Goal: Check status: Check status

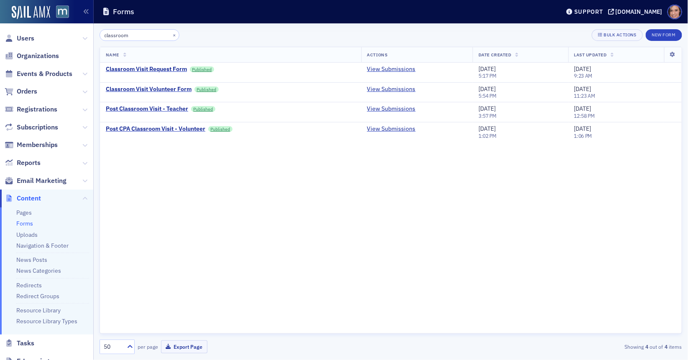
type input "classroom"
click at [390, 71] on link "View Submissions" at bounding box center [391, 70] width 48 height 8
click at [401, 92] on link "View Submissions" at bounding box center [391, 90] width 48 height 8
